Goal: Task Accomplishment & Management: Manage account settings

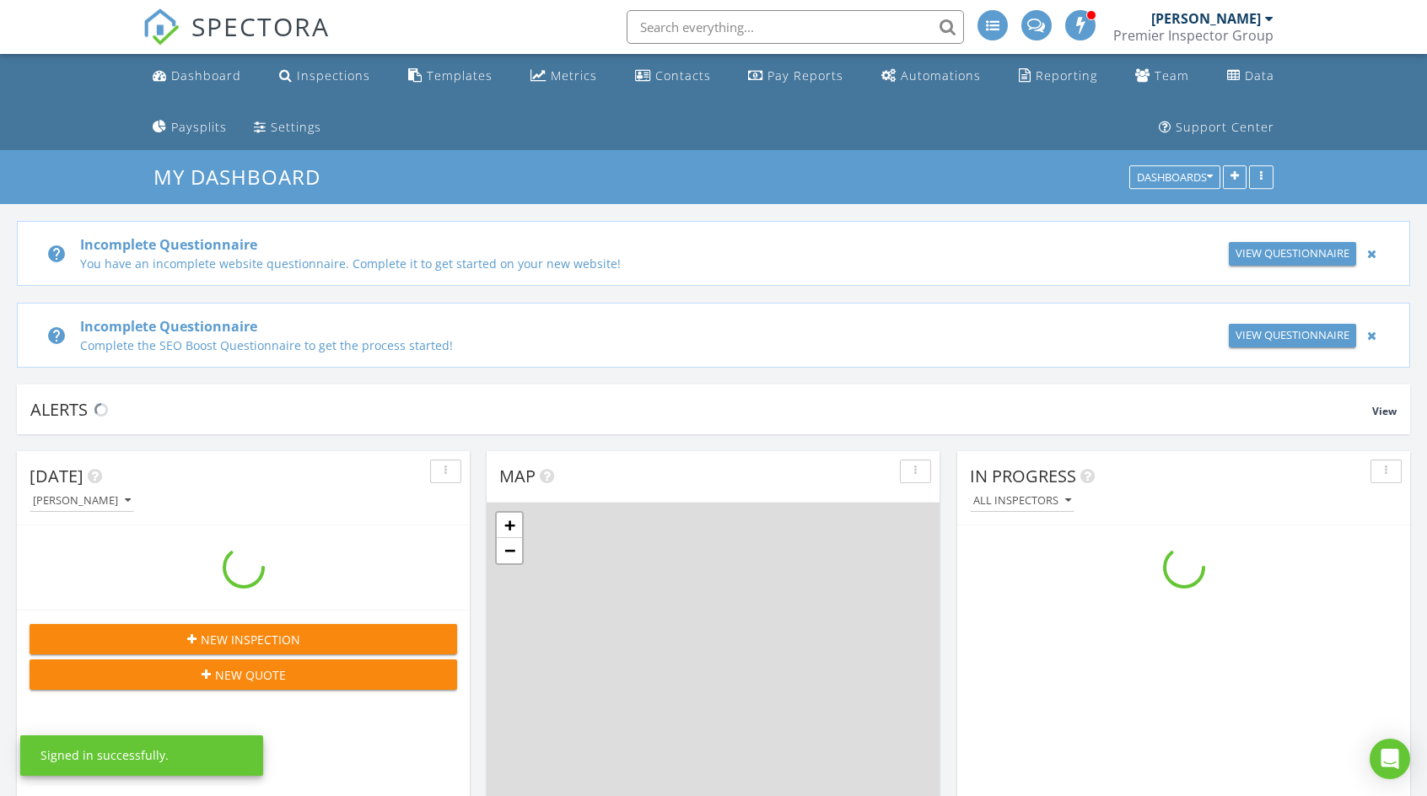
scroll to position [2109, 1453]
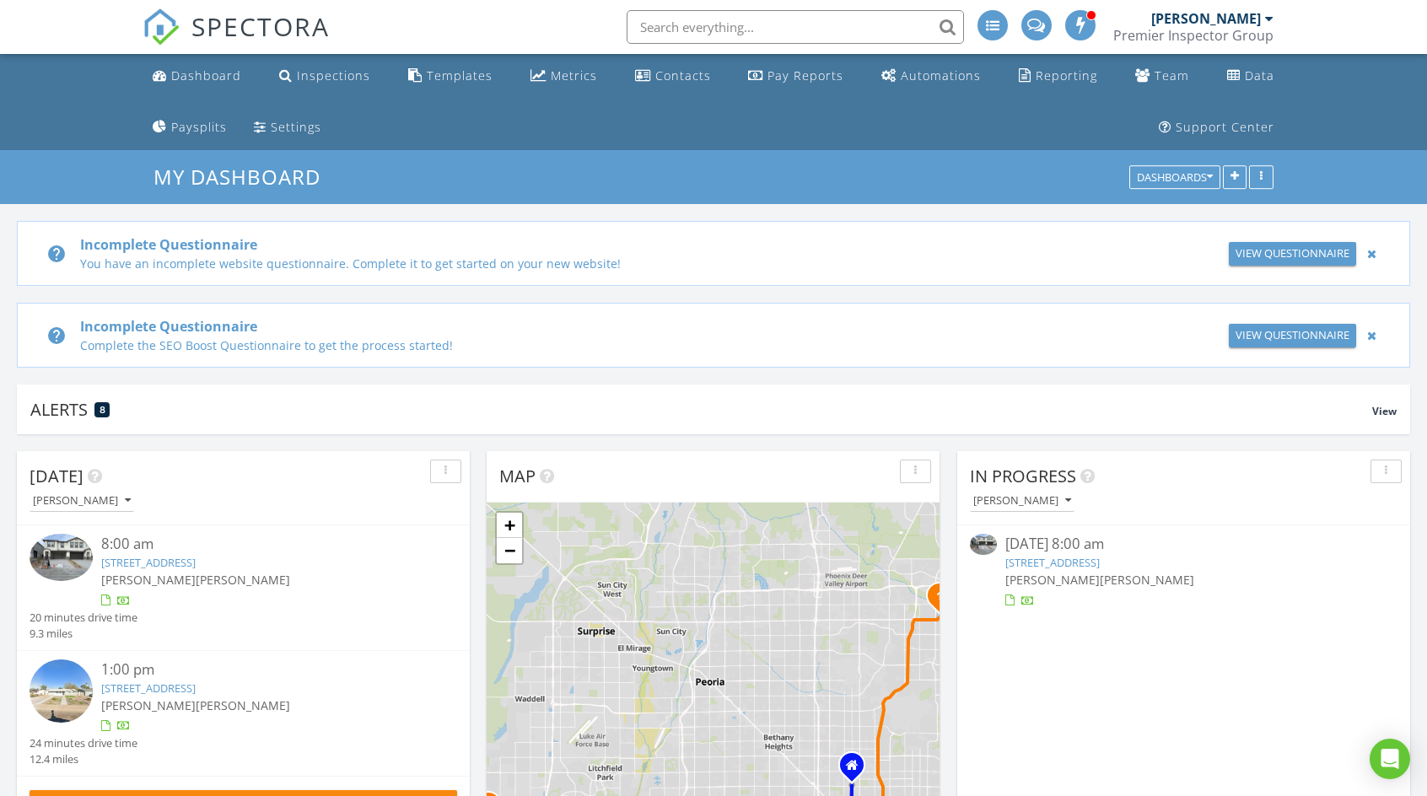
click at [1100, 563] on link "1129 E Kachina Trl, Phoenix, AZ 85042" at bounding box center [1053, 562] width 94 height 15
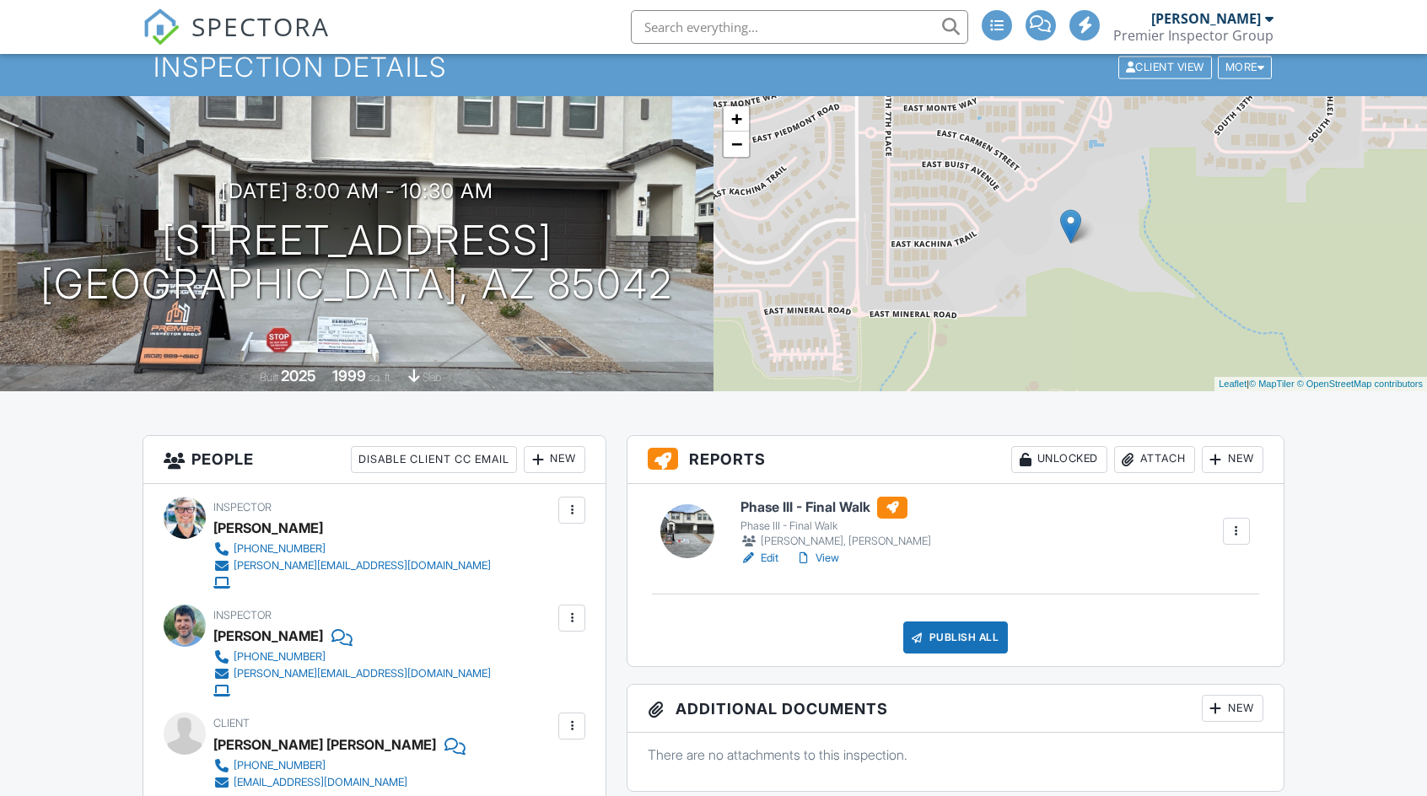
scroll to position [253, 0]
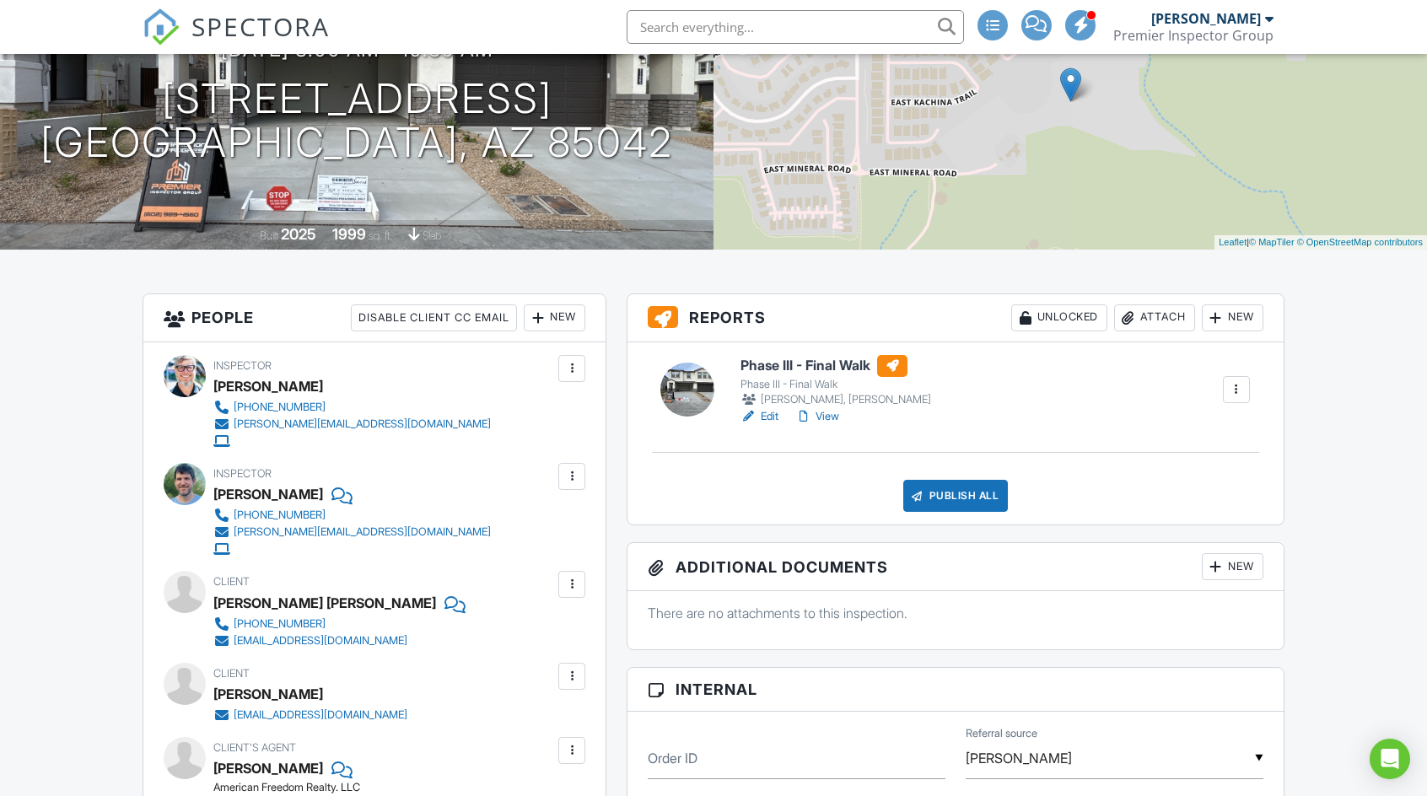
click at [774, 414] on link "Edit" at bounding box center [760, 416] width 38 height 17
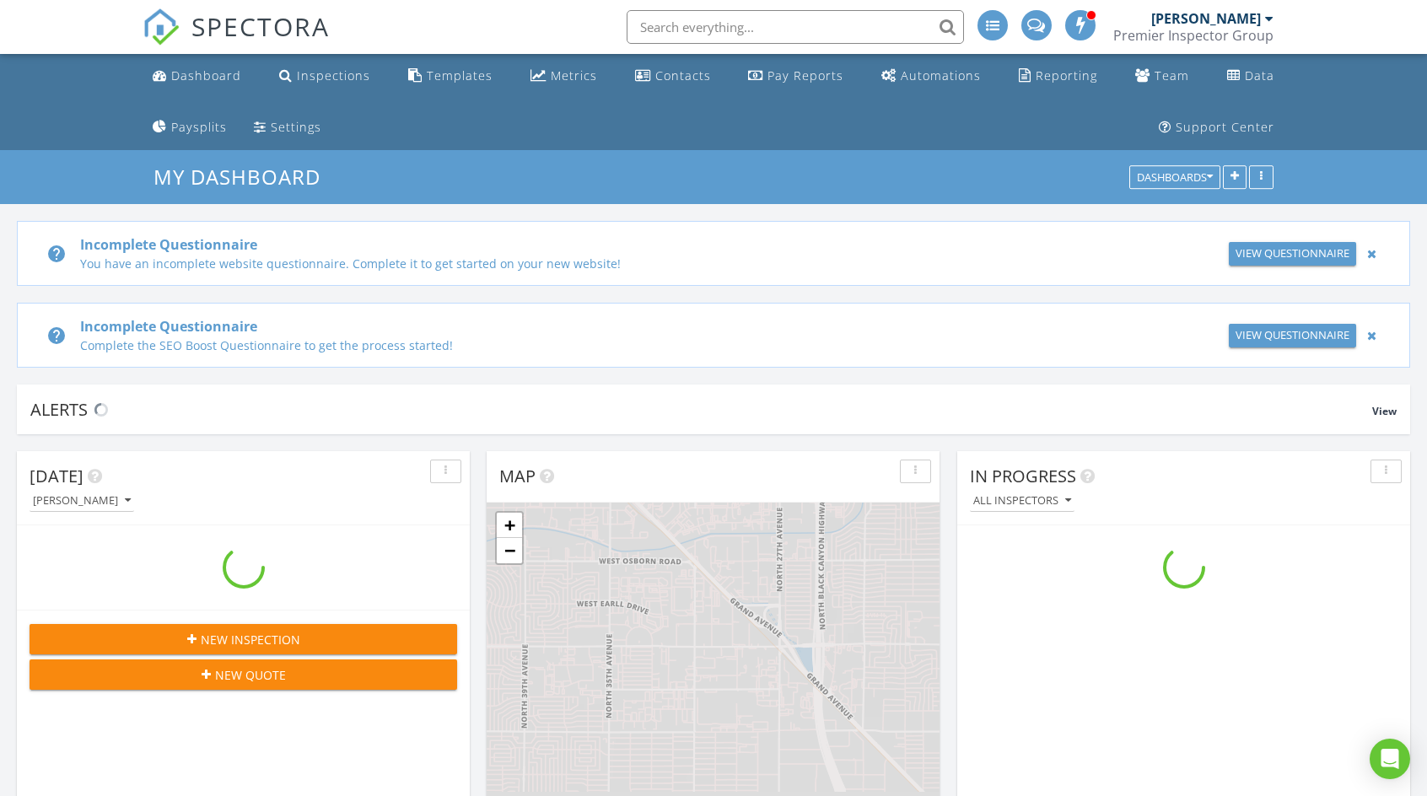
scroll to position [2109, 1453]
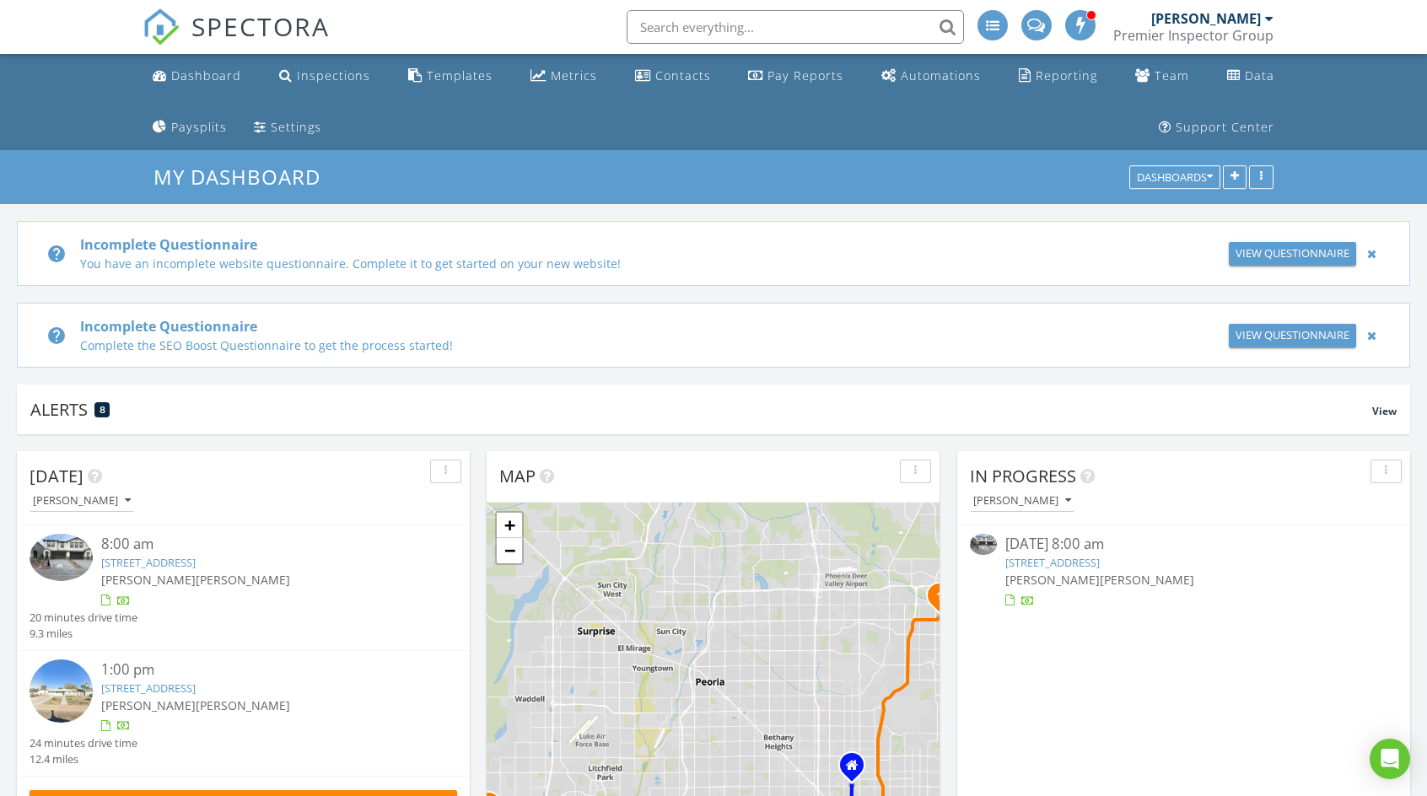
click at [196, 689] on link "1934 E El Parque Dr, Tempe, AZ 85282" at bounding box center [148, 688] width 94 height 15
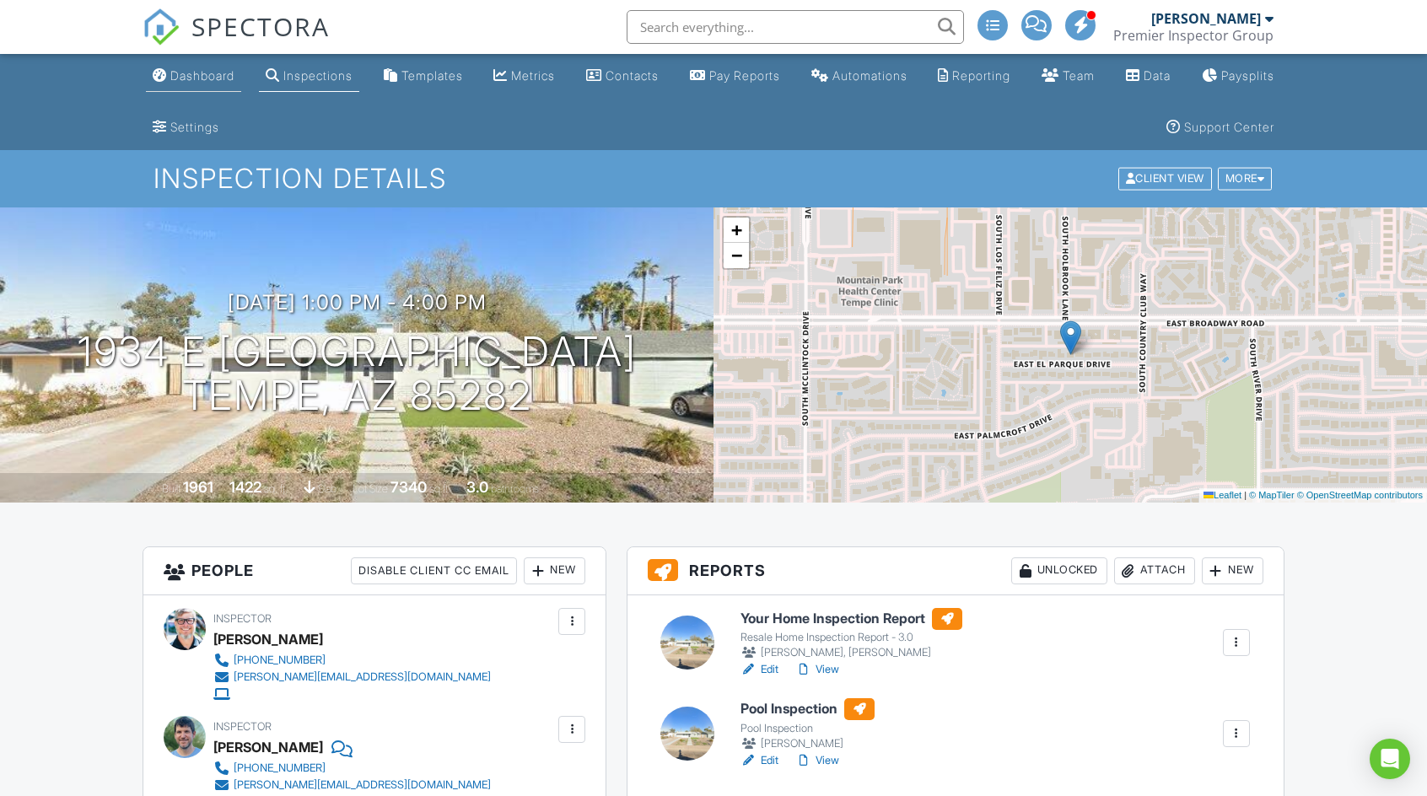
click at [216, 76] on div "Dashboard" at bounding box center [202, 75] width 64 height 14
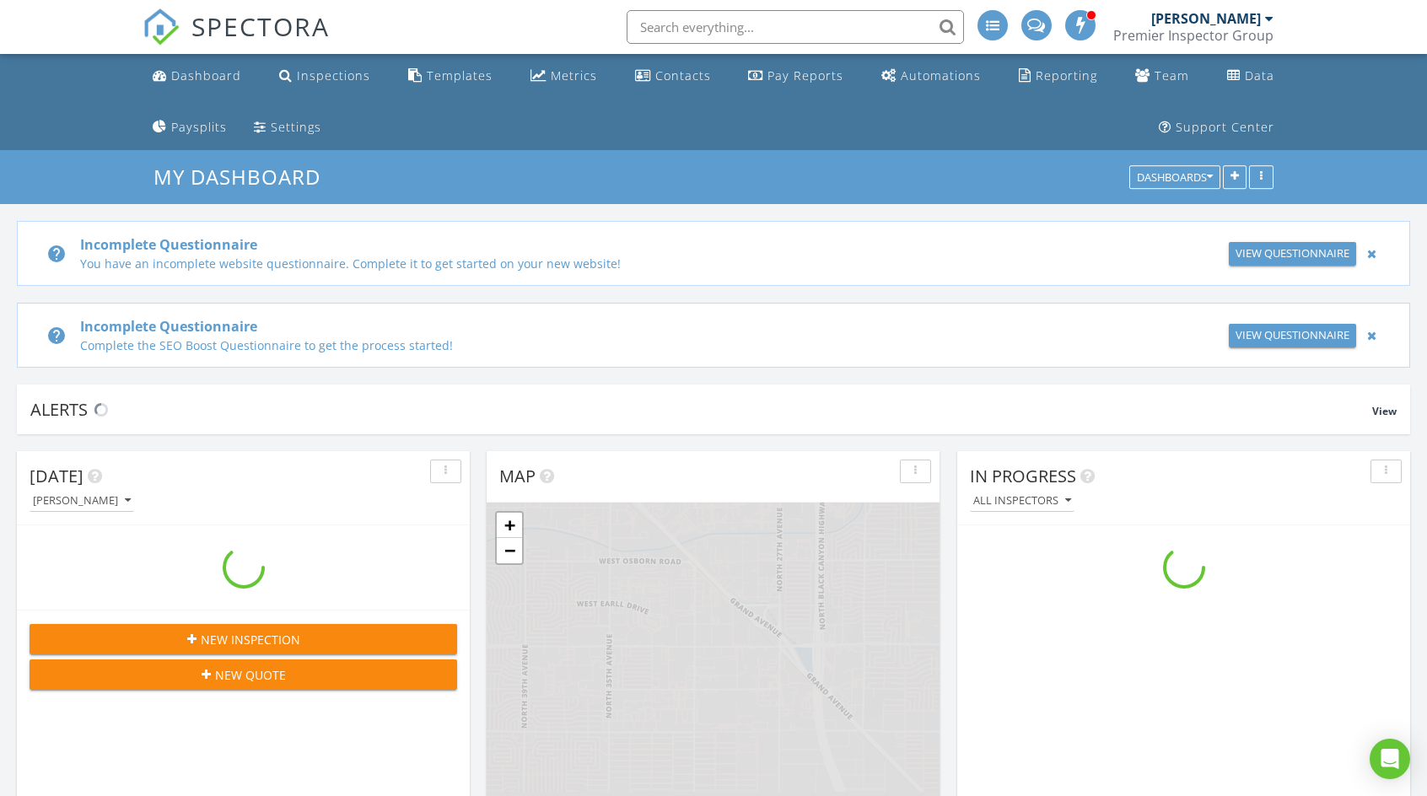
scroll to position [2109, 1453]
